Goal: Check status

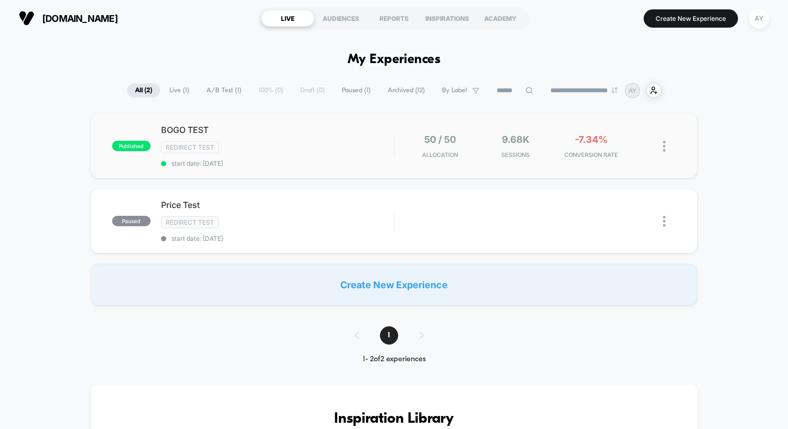
click at [378, 146] on div "Redirect Test" at bounding box center [277, 147] width 232 height 12
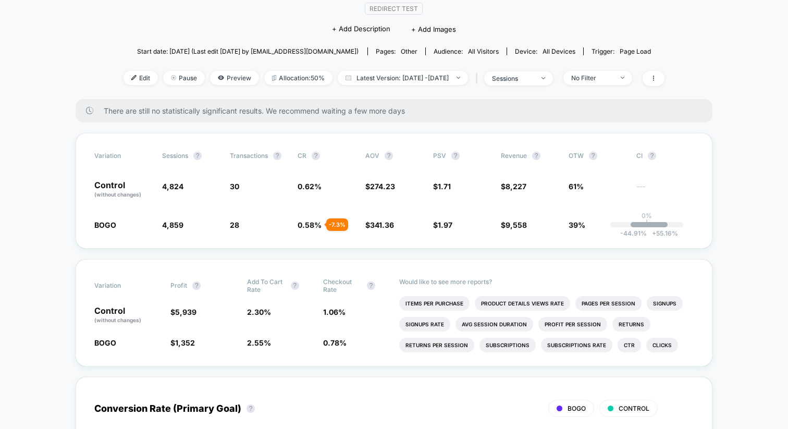
scroll to position [97, 0]
click at [401, 73] on span "Latest Version: [DATE] - [DATE]" at bounding box center [403, 77] width 130 height 14
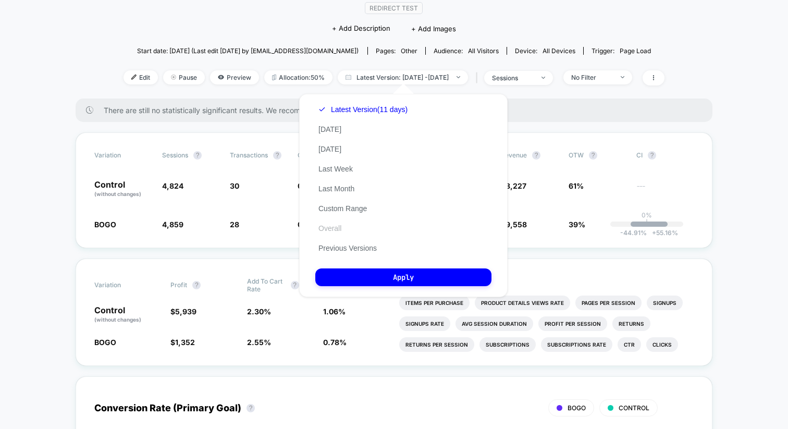
click at [340, 226] on button "Overall" at bounding box center [329, 228] width 29 height 9
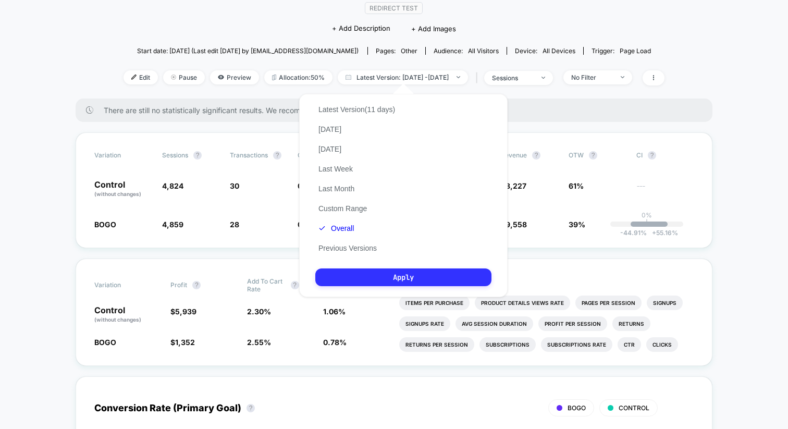
click at [409, 270] on button "Apply" at bounding box center [403, 277] width 176 height 18
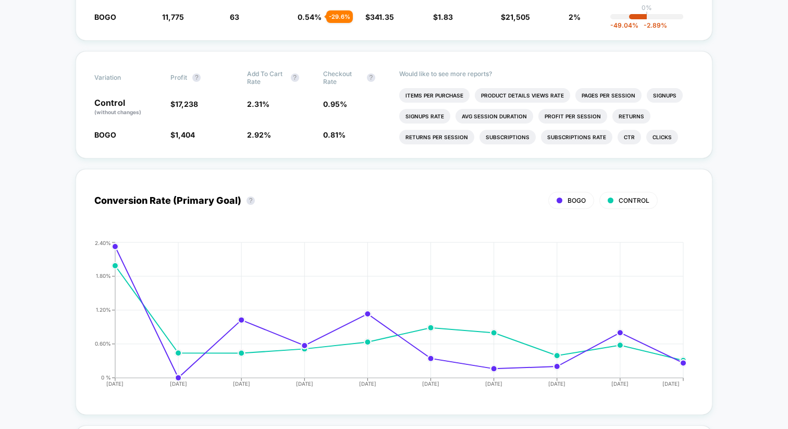
scroll to position [540, 0]
